Goal: Task Accomplishment & Management: Manage account settings

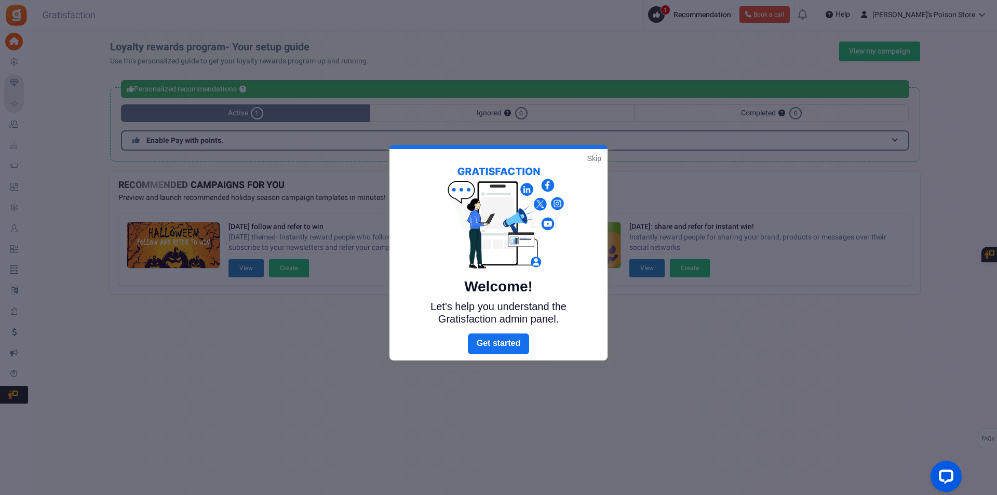
click at [590, 159] on link "Skip" at bounding box center [594, 158] width 14 height 10
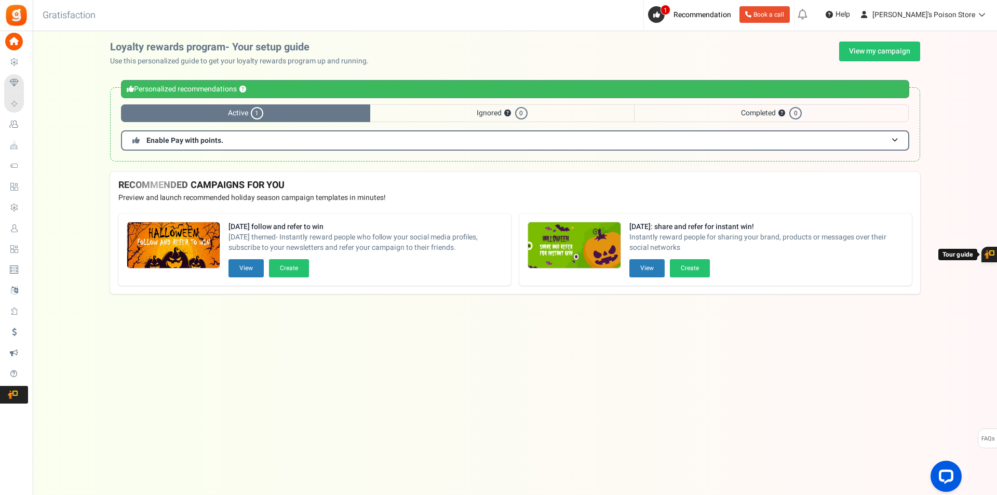
click at [242, 112] on span "Active 1" at bounding box center [245, 113] width 249 height 18
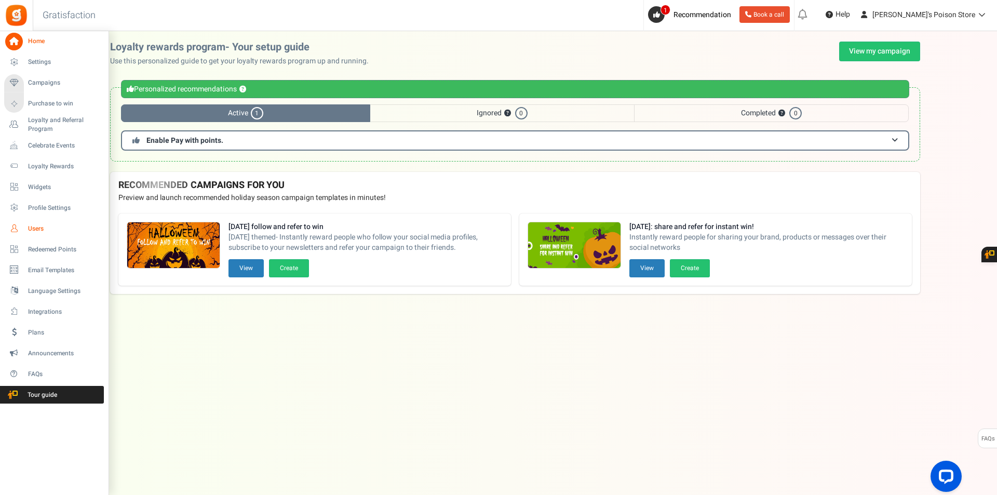
click at [30, 227] on span "Users" at bounding box center [64, 228] width 73 height 9
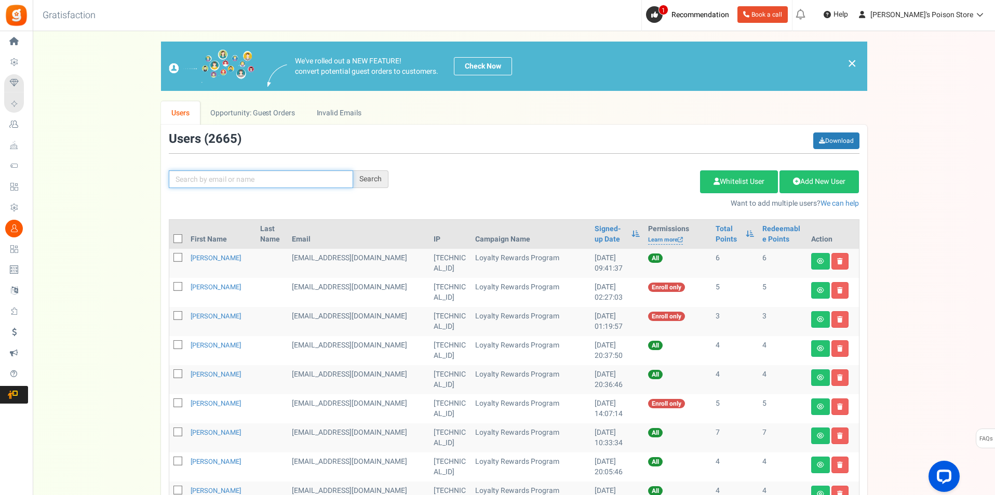
click at [289, 176] on input "text" at bounding box center [261, 179] width 184 height 18
paste input "[PERSON_NAME][EMAIL_ADDRESS][DOMAIN_NAME]"
type input "[PERSON_NAME][EMAIL_ADDRESS][DOMAIN_NAME]"
click at [366, 184] on div "Search" at bounding box center [370, 179] width 35 height 18
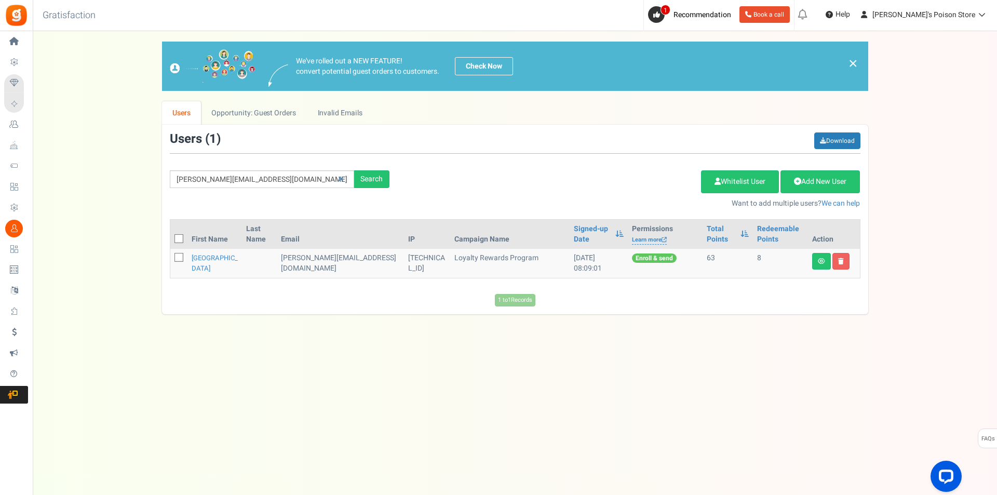
click at [404, 259] on td "[TECHNICAL_ID]" at bounding box center [427, 263] width 46 height 29
click at [328, 250] on td "[PERSON_NAME][EMAIL_ADDRESS][DOMAIN_NAME]" at bounding box center [340, 263] width 127 height 29
click at [198, 257] on link "[GEOGRAPHIC_DATA]" at bounding box center [215, 263] width 46 height 20
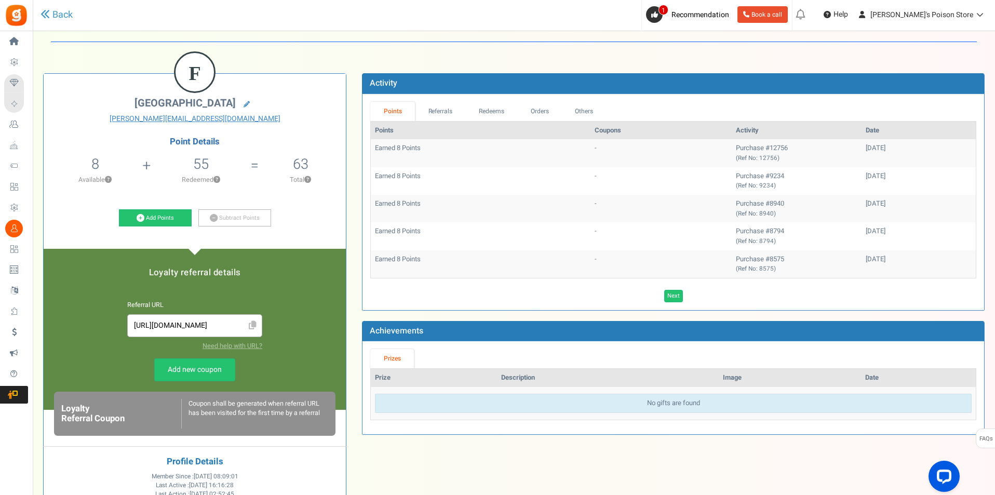
scroll to position [8, 0]
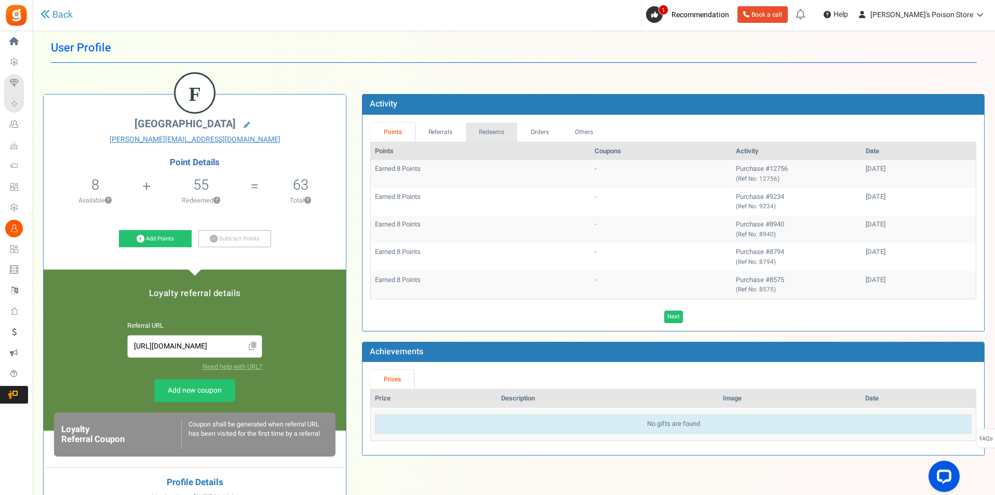
click at [488, 134] on link "Redeems" at bounding box center [492, 132] width 52 height 19
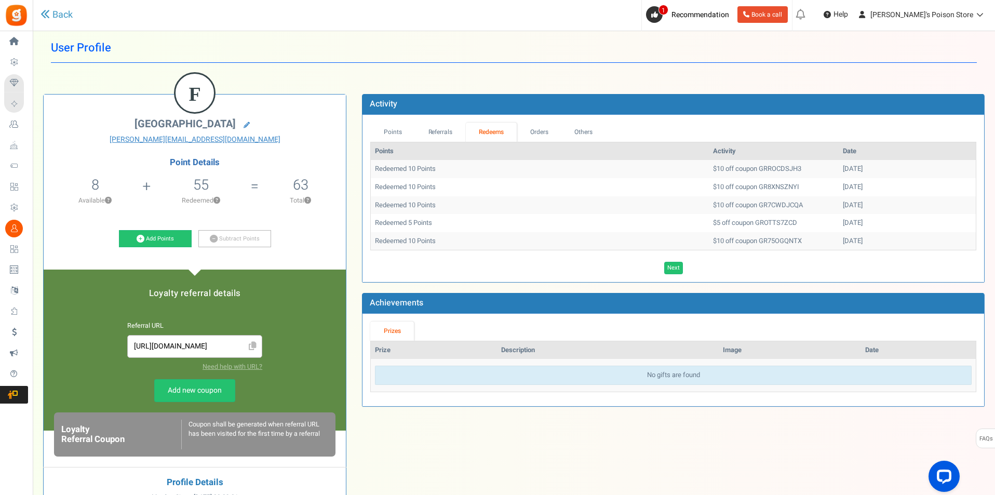
drag, startPoint x: 857, startPoint y: 251, endPoint x: 369, endPoint y: 167, distance: 494.9
click at [363, 167] on div "Points Referrals Redeems Orders Others Points Activity Date Redeemed 10 Points …" at bounding box center [674, 198] width 622 height 167
copy div "Points Activity Date Redeemed 10 Points $10 off coupon GRROCDSJH3 [DATE] Redeem…"
